Goal: Task Accomplishment & Management: Complete application form

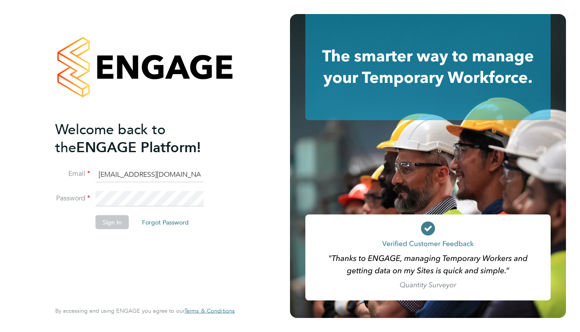
type input "[EMAIL_ADDRESS][DOMAIN_NAME]"
click at [113, 223] on button "Sign In" at bounding box center [111, 222] width 33 height 14
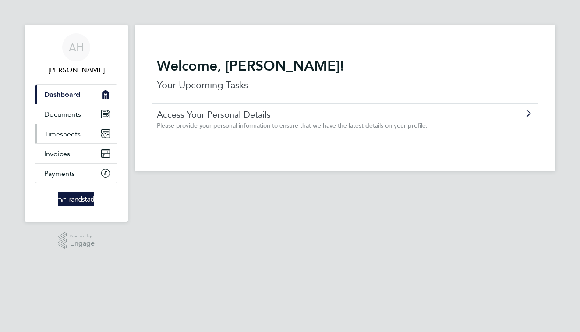
click at [64, 134] on span "Timesheets" at bounding box center [62, 134] width 36 height 8
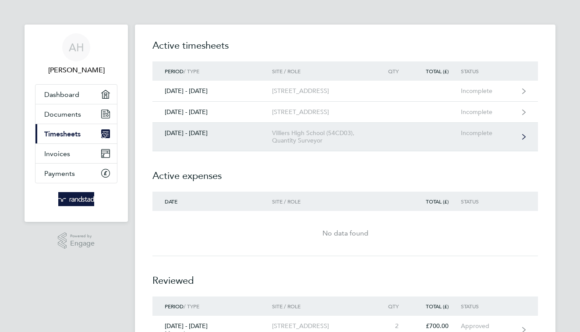
click at [473, 137] on div "Incomplete" at bounding box center [488, 132] width 54 height 7
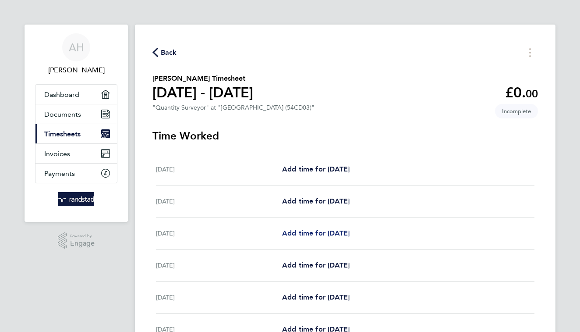
click at [318, 233] on span "Add time for Mon 22 Sep" at bounding box center [315, 233] width 67 height 8
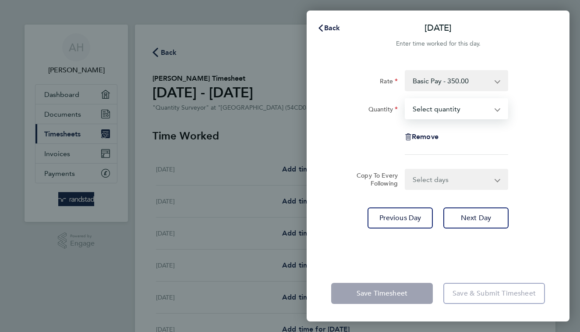
select select "1"
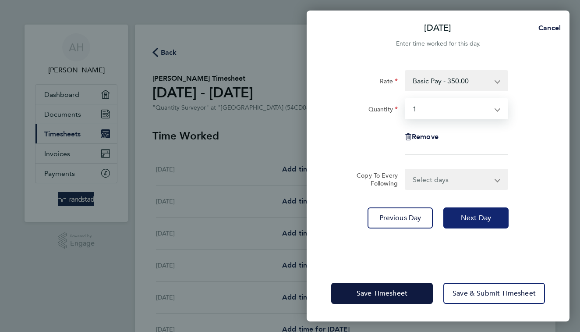
click at [466, 218] on span "Next Day" at bounding box center [476, 217] width 30 height 9
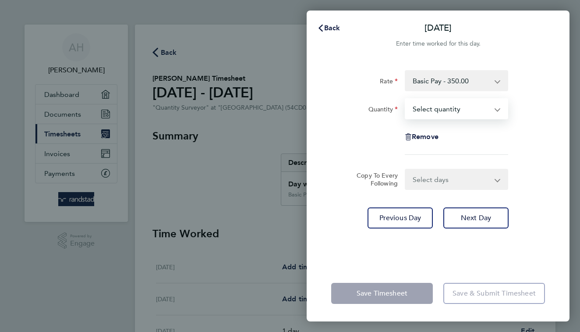
select select "1"
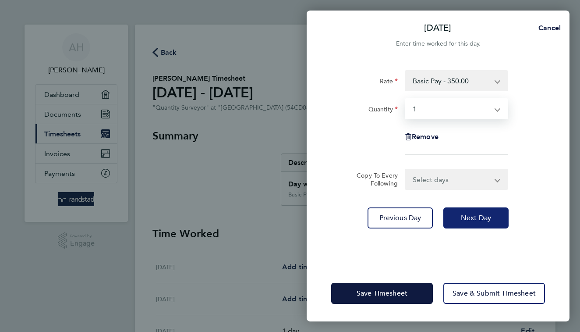
click at [464, 216] on span "Next Day" at bounding box center [476, 217] width 30 height 9
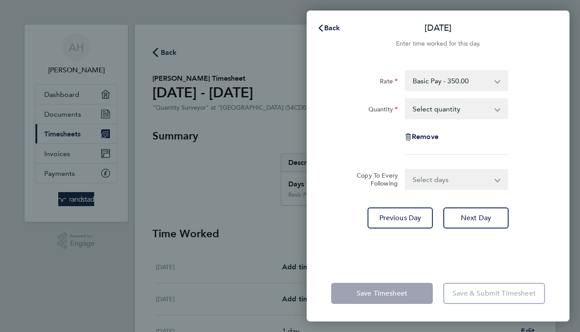
click at [498, 110] on app-icon-cross-button at bounding box center [502, 108] width 11 height 19
select select "1"
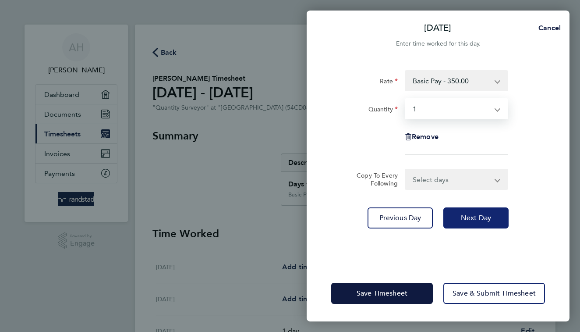
click at [470, 219] on span "Next Day" at bounding box center [476, 217] width 30 height 9
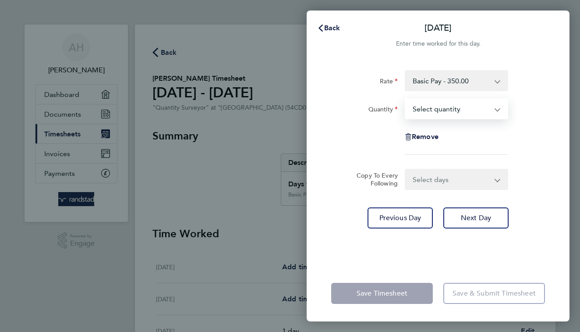
select select "1"
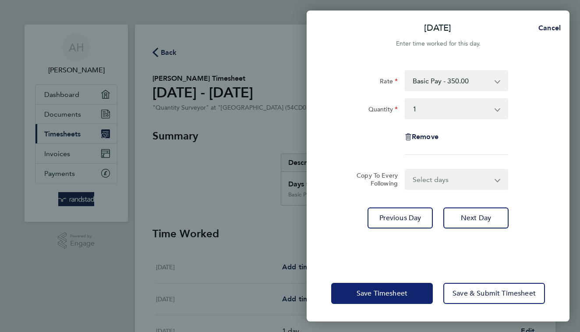
click at [387, 295] on span "Save Timesheet" at bounding box center [382, 293] width 51 height 9
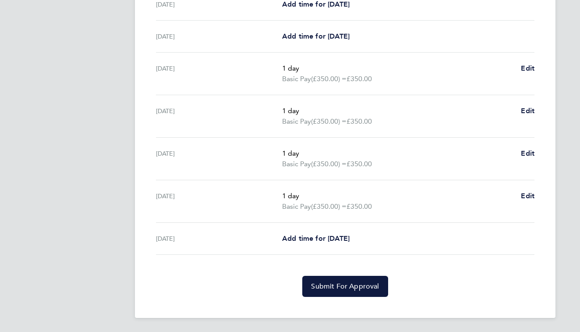
scroll to position [262, 0]
click at [342, 286] on span "Submit For Approval" at bounding box center [345, 286] width 68 height 9
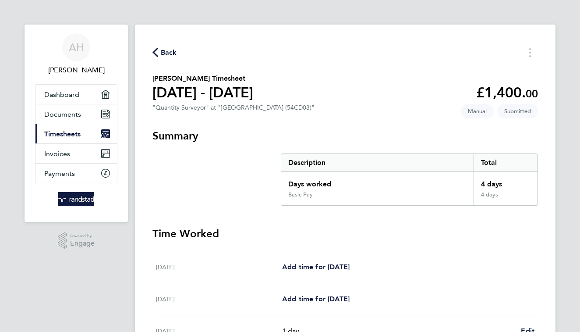
scroll to position [0, 0]
click at [69, 134] on span "Timesheets" at bounding box center [62, 134] width 36 height 8
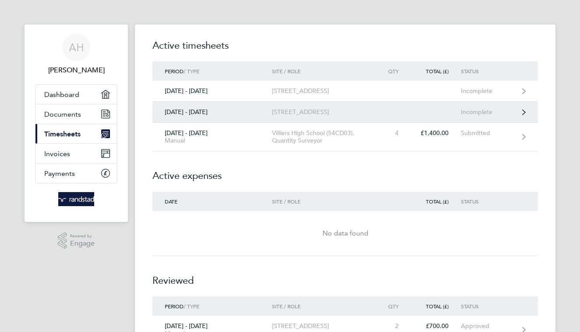
click at [461, 116] on div "Incomplete" at bounding box center [488, 111] width 54 height 7
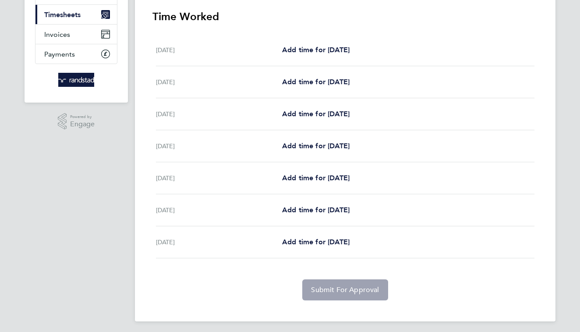
scroll to position [120, 0]
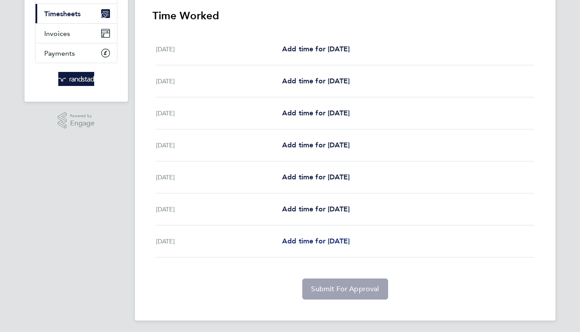
click at [300, 238] on span "Add time for Fri 26 Sep" at bounding box center [315, 241] width 67 height 8
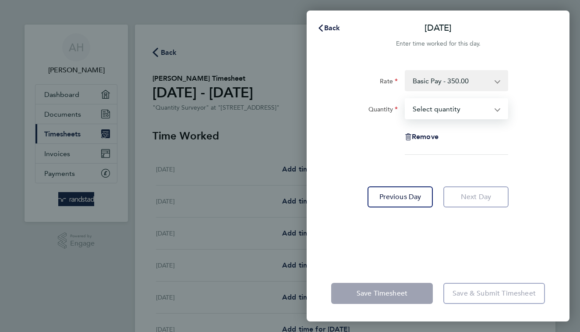
select select "1"
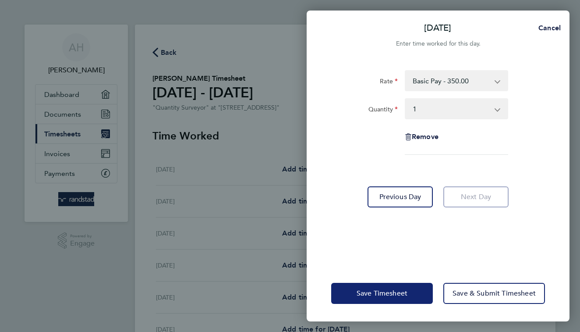
click at [359, 291] on span "Save Timesheet" at bounding box center [382, 293] width 51 height 9
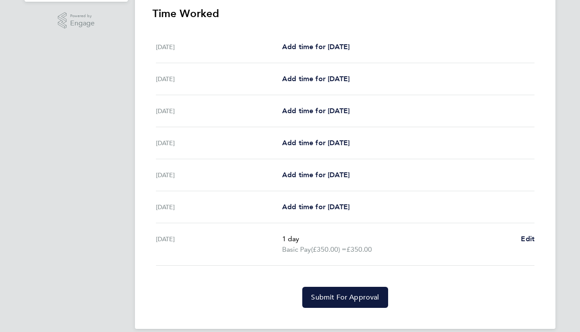
scroll to position [231, 0]
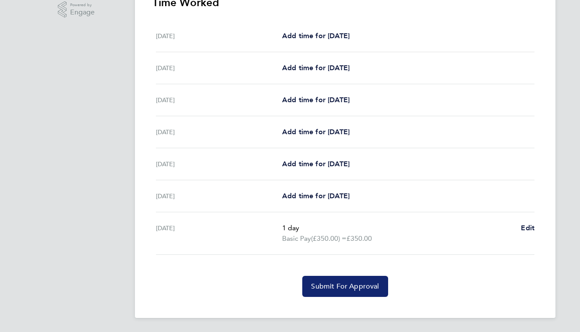
click at [341, 283] on span "Submit For Approval" at bounding box center [345, 286] width 68 height 9
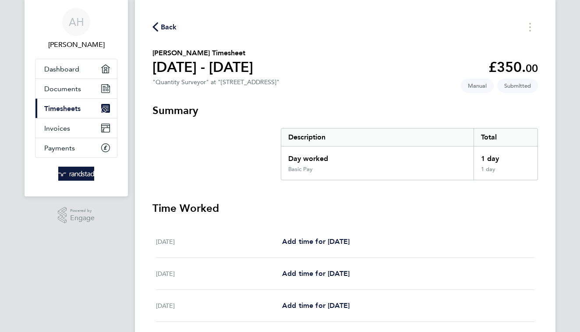
scroll to position [22, 0]
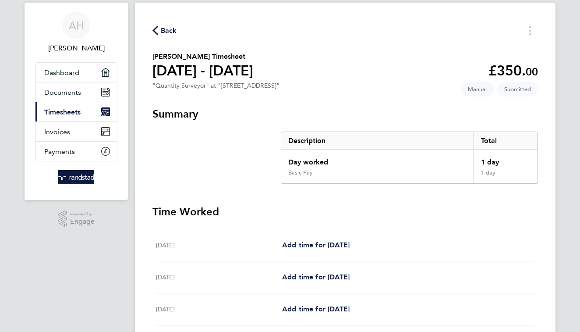
click at [62, 113] on span "Timesheets" at bounding box center [62, 112] width 36 height 8
